Goal: Entertainment & Leisure: Consume media (video, audio)

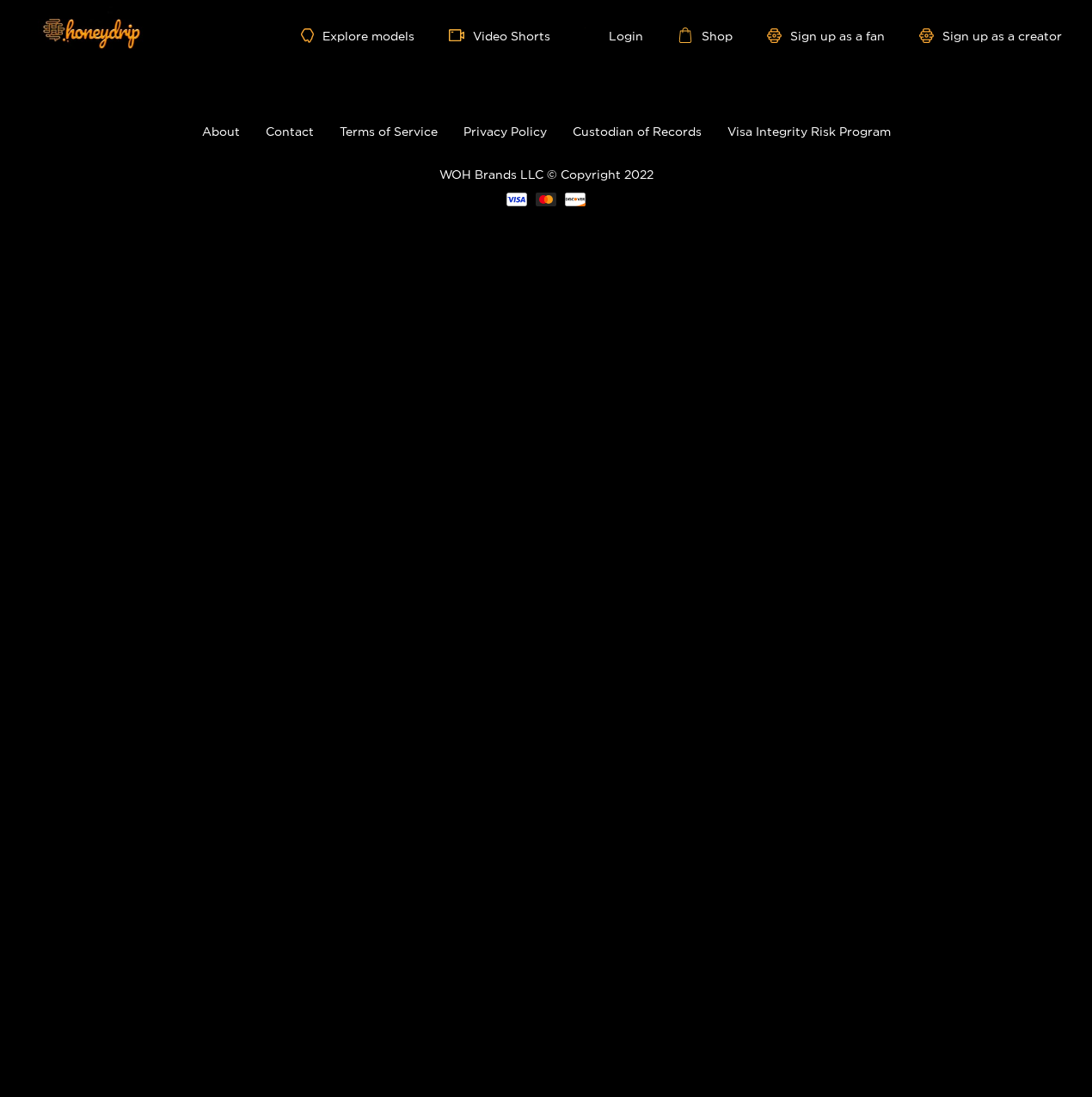
click at [507, 24] on div "Explore models Video Shorts Login Shop Sign up as a fan Sign up as a creator" at bounding box center [546, 35] width 1032 height 71
click at [506, 28] on link "Video Shorts" at bounding box center [500, 35] width 102 height 15
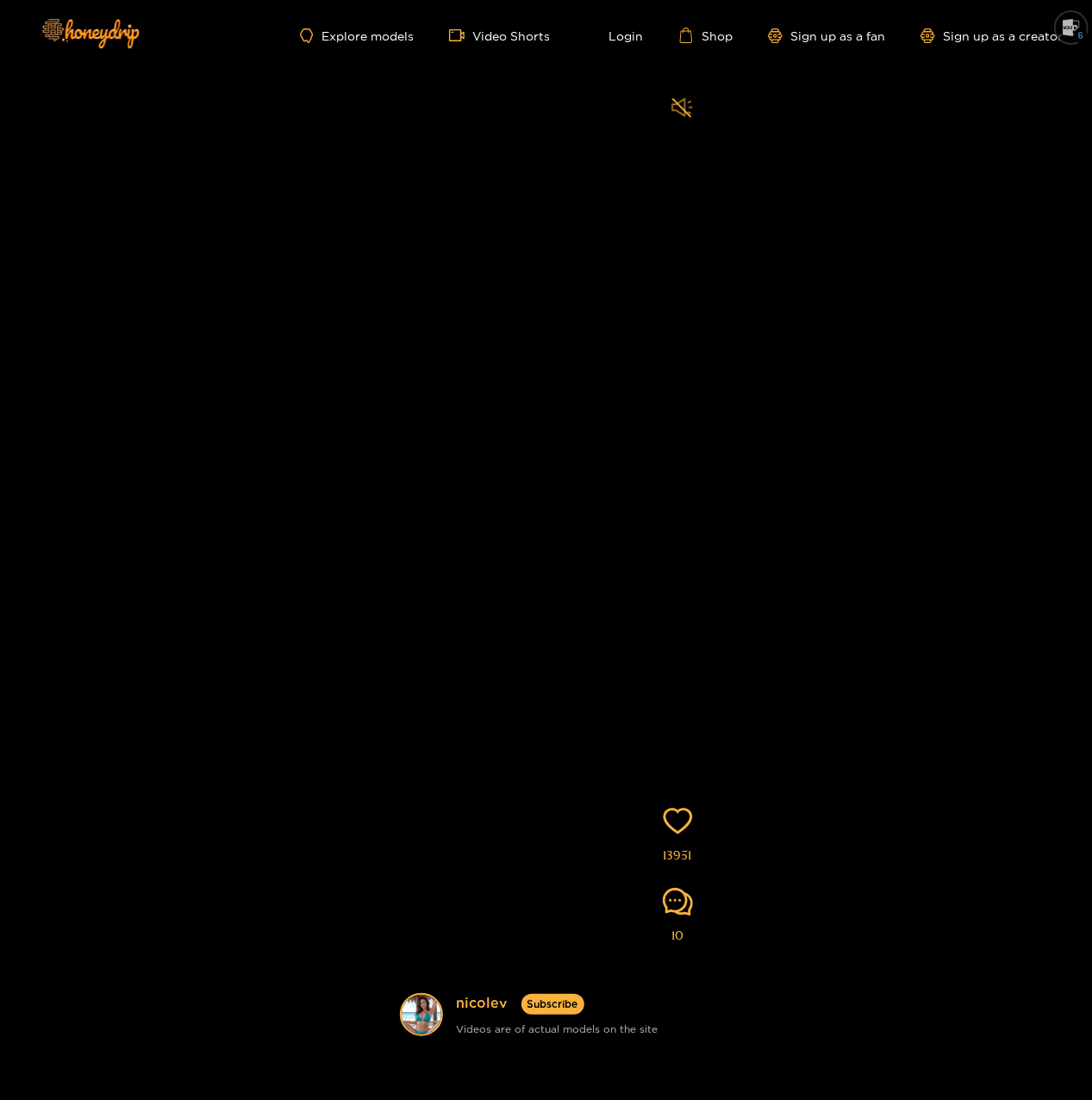
click at [681, 109] on icon "sound" at bounding box center [683, 108] width 22 height 22
click at [684, 103] on icon "sound" at bounding box center [682, 107] width 21 height 19
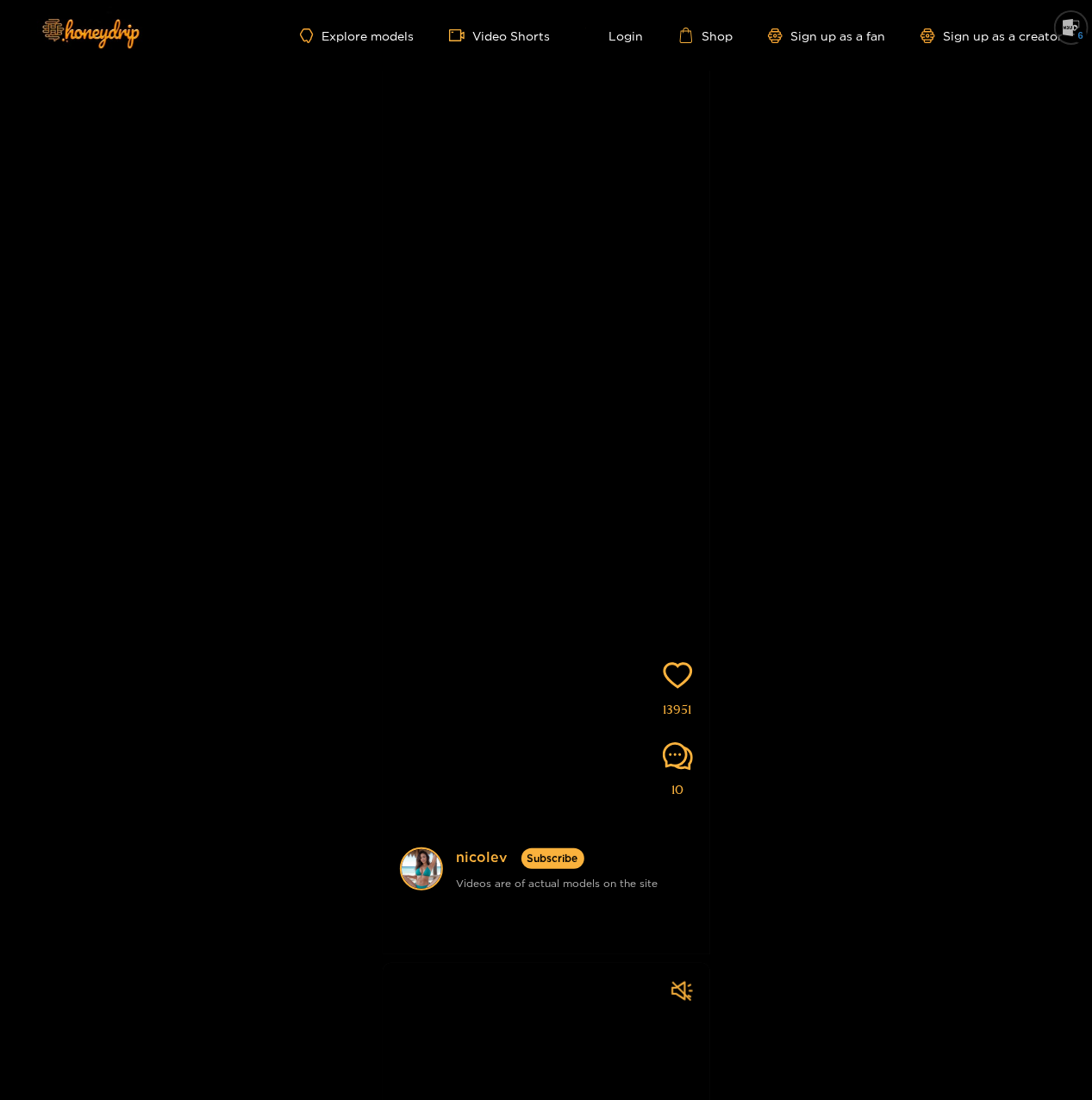
drag, startPoint x: 598, startPoint y: 422, endPoint x: 355, endPoint y: 275, distance: 284.0
click at [355, 275] on div "[PERSON_NAME] Subscribe Videos are of actual models on the site 13951 10" at bounding box center [546, 439] width 1092 height 1029
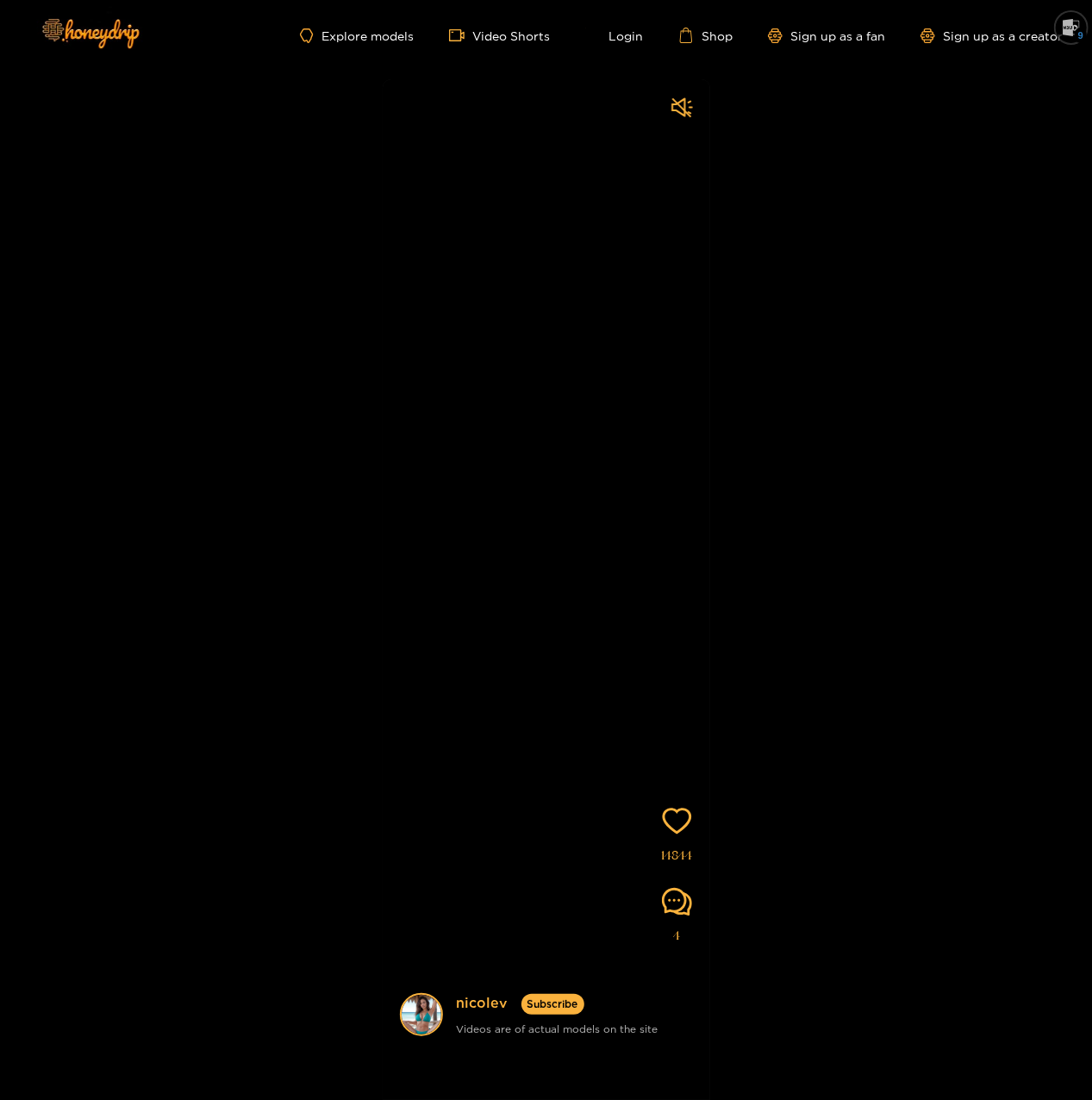
drag, startPoint x: 520, startPoint y: 493, endPoint x: 572, endPoint y: 141, distance: 355.8
click at [572, 173] on video at bounding box center [546, 621] width 327 height 1083
drag, startPoint x: 587, startPoint y: 481, endPoint x: 621, endPoint y: 287, distance: 197.0
click at [615, 324] on video at bounding box center [546, 621] width 327 height 1083
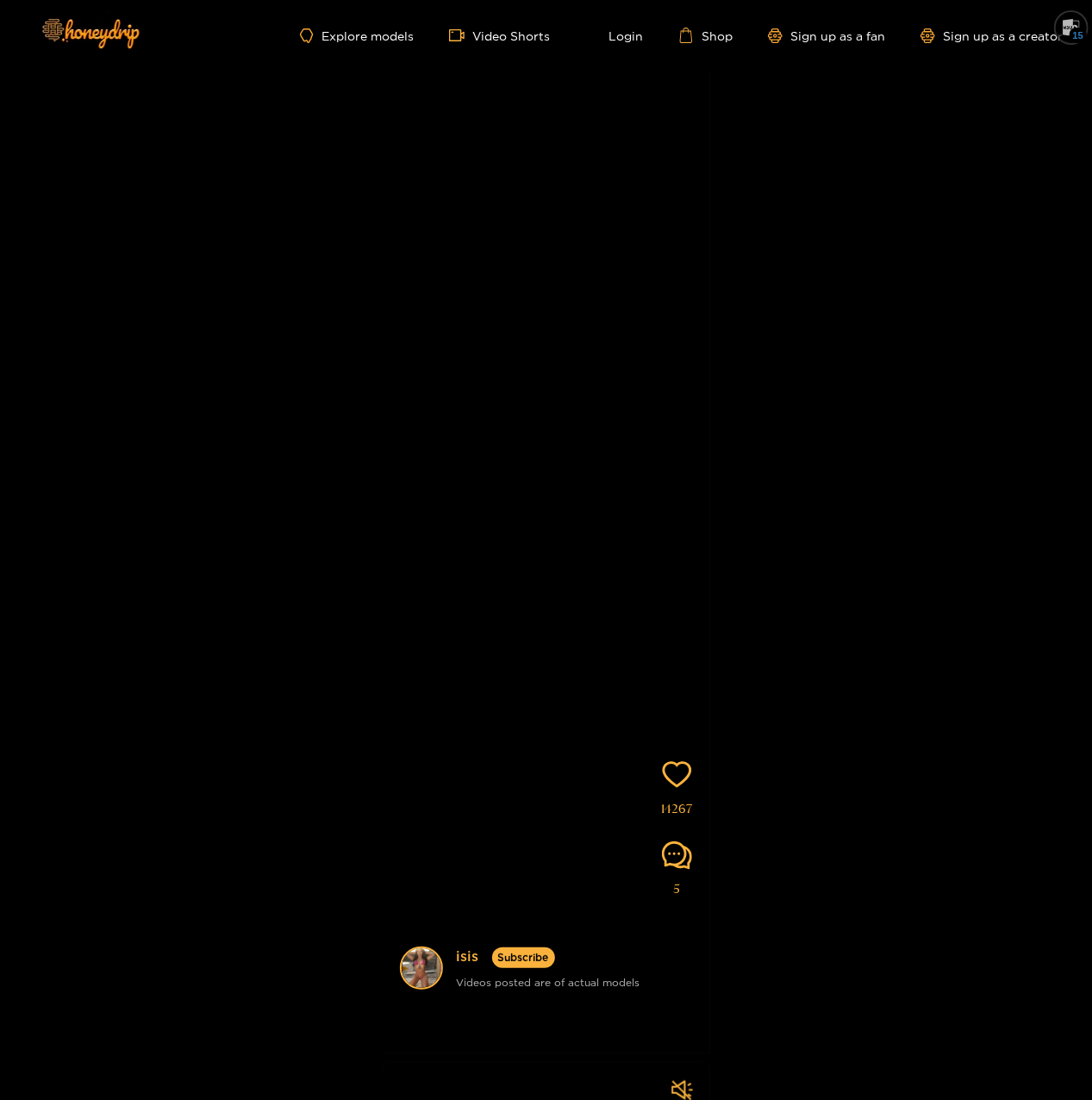
drag, startPoint x: 565, startPoint y: 664, endPoint x: 609, endPoint y: 376, distance: 291.3
click at [609, 377] on video at bounding box center [546, 574] width 327 height 1083
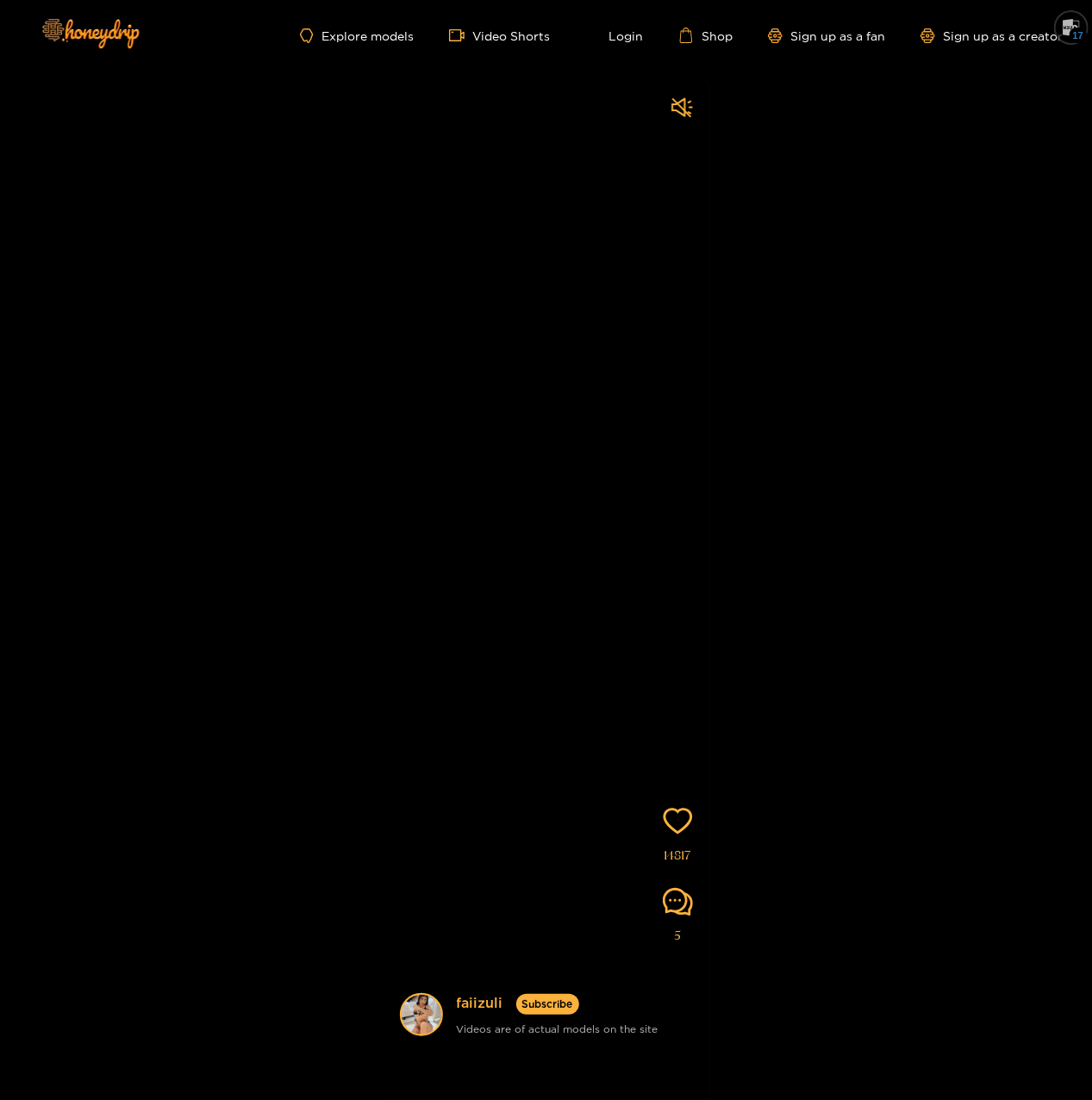
drag, startPoint x: 572, startPoint y: 549, endPoint x: 597, endPoint y: 324, distance: 226.4
click at [598, 367] on video at bounding box center [546, 621] width 327 height 1083
drag, startPoint x: 594, startPoint y: 666, endPoint x: 654, endPoint y: 279, distance: 391.6
click at [645, 354] on video at bounding box center [546, 621] width 327 height 1083
drag, startPoint x: 573, startPoint y: 557, endPoint x: 591, endPoint y: 361, distance: 196.8
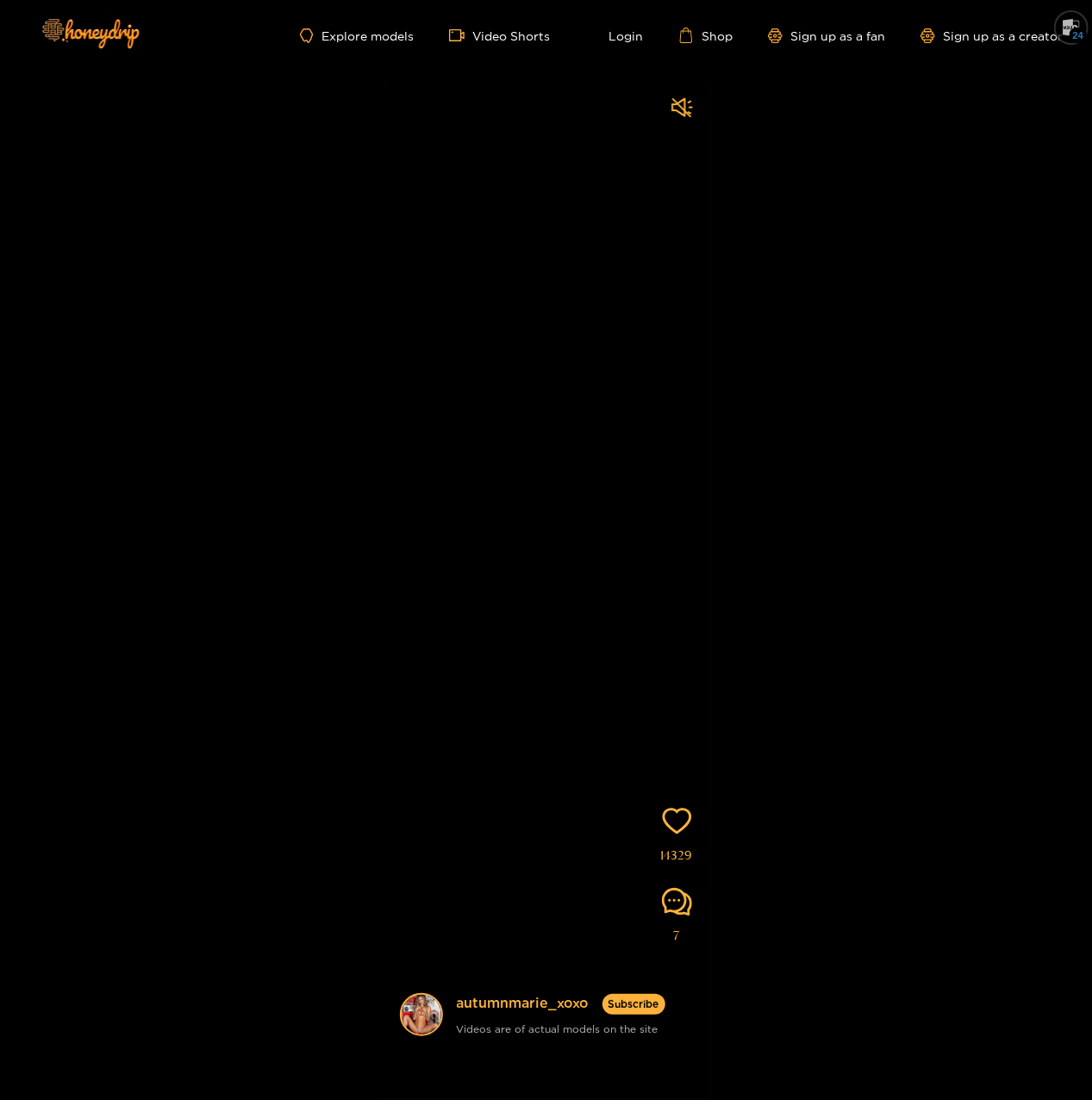
click at [592, 364] on video at bounding box center [546, 621] width 327 height 1083
drag, startPoint x: 561, startPoint y: 540, endPoint x: 593, endPoint y: 313, distance: 229.2
click at [593, 316] on video at bounding box center [546, 621] width 327 height 1083
drag, startPoint x: 610, startPoint y: 436, endPoint x: 623, endPoint y: 241, distance: 195.4
click at [623, 214] on video at bounding box center [546, 621] width 327 height 1083
